Goal: Task Accomplishment & Management: Manage account settings

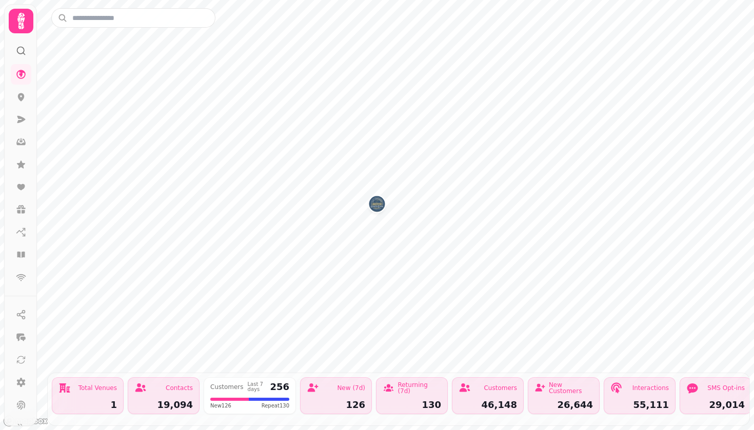
click at [641, 403] on div "55,111" at bounding box center [640, 405] width 58 height 9
click at [21, 120] on icon at bounding box center [21, 119] width 8 height 7
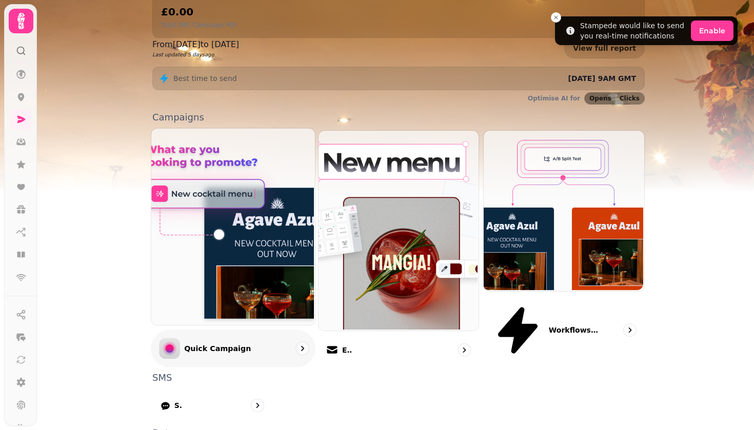
scroll to position [210, 0]
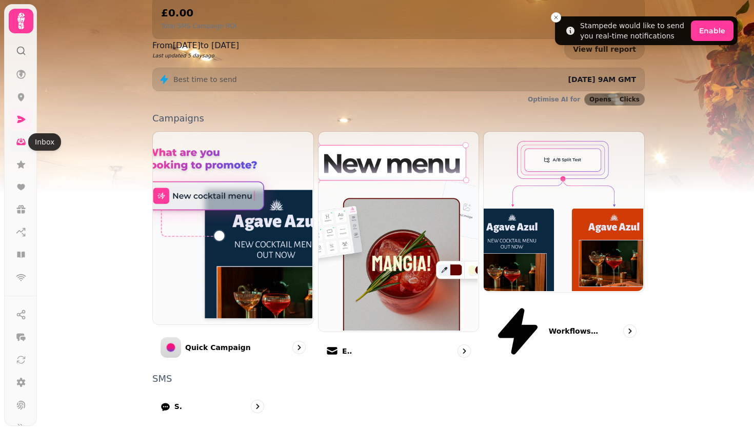
click at [26, 142] on link at bounding box center [21, 142] width 21 height 21
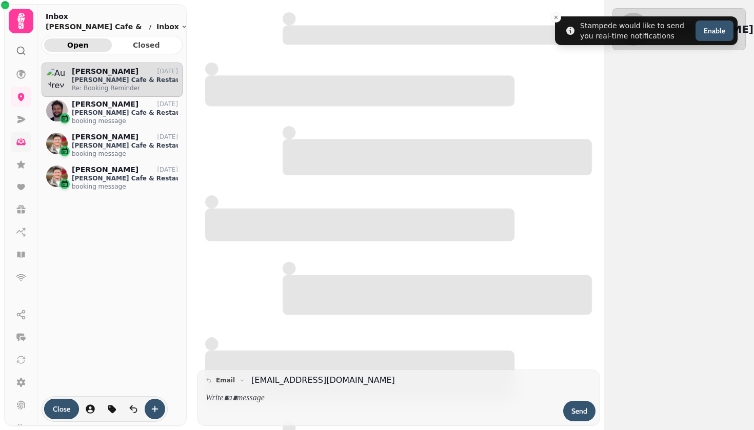
scroll to position [351, 141]
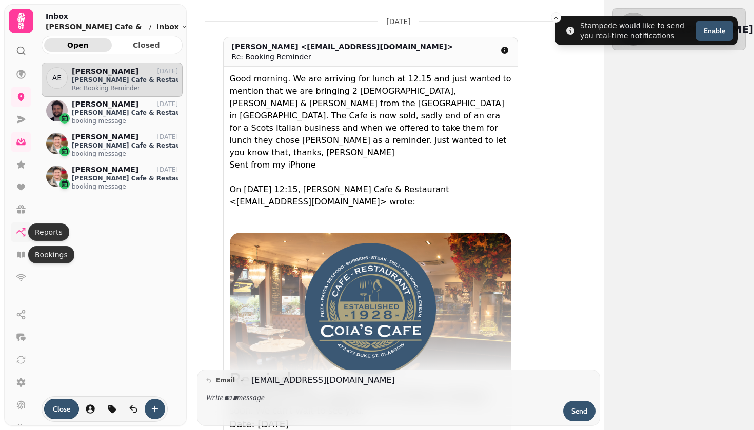
click at [24, 233] on icon at bounding box center [21, 232] width 10 height 10
select select "**"
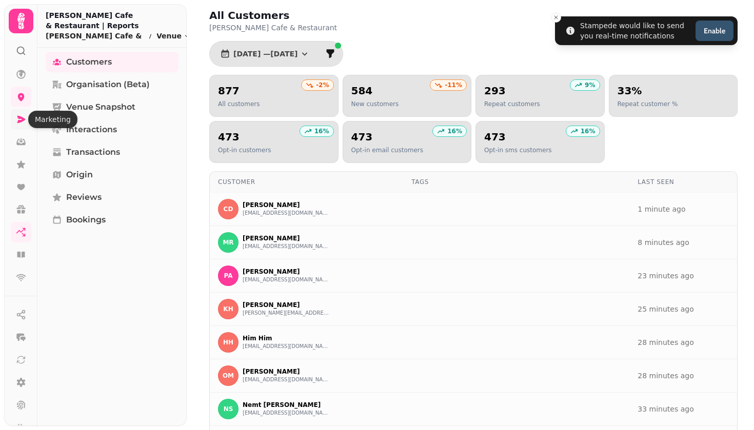
click at [22, 115] on icon at bounding box center [21, 119] width 10 height 10
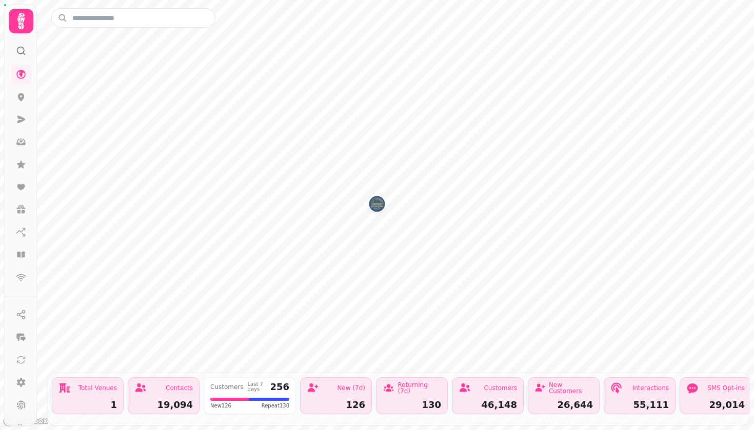
click at [24, 23] on icon at bounding box center [21, 21] width 21 height 21
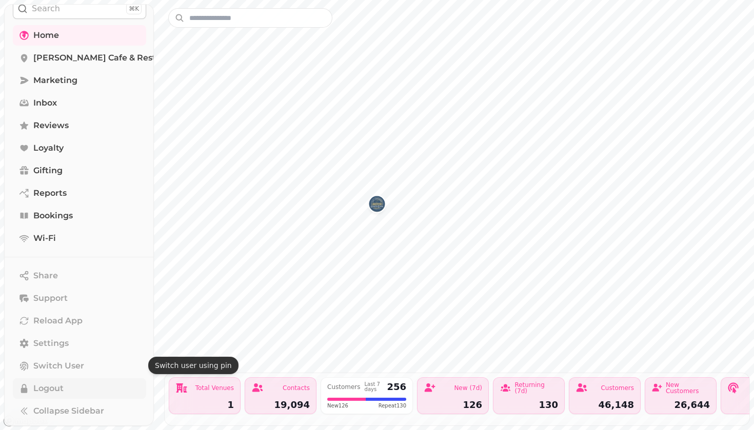
scroll to position [43, 0]
click at [57, 391] on span "Logout" at bounding box center [48, 389] width 30 height 12
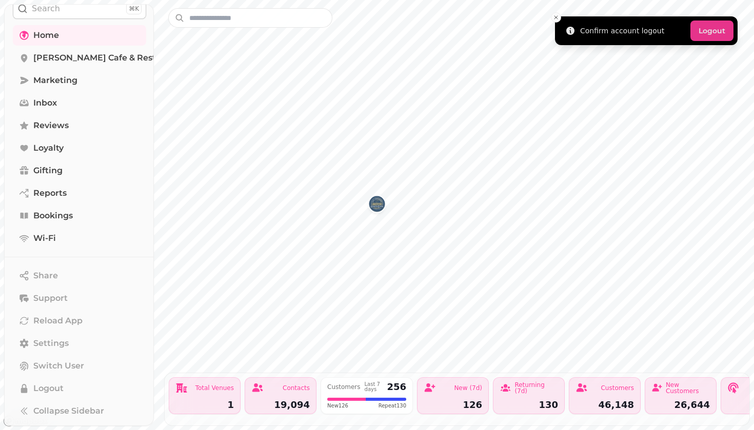
click at [710, 36] on button "Logout" at bounding box center [712, 31] width 43 height 21
